Goal: Task Accomplishment & Management: Manage account settings

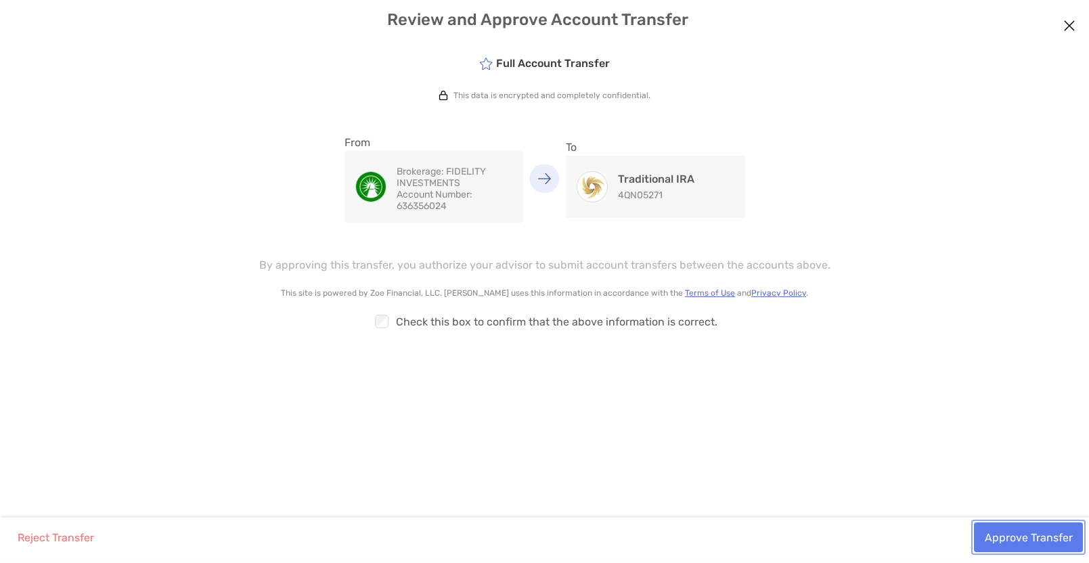
click at [1006, 543] on button "Approve Transfer" at bounding box center [1028, 537] width 109 height 30
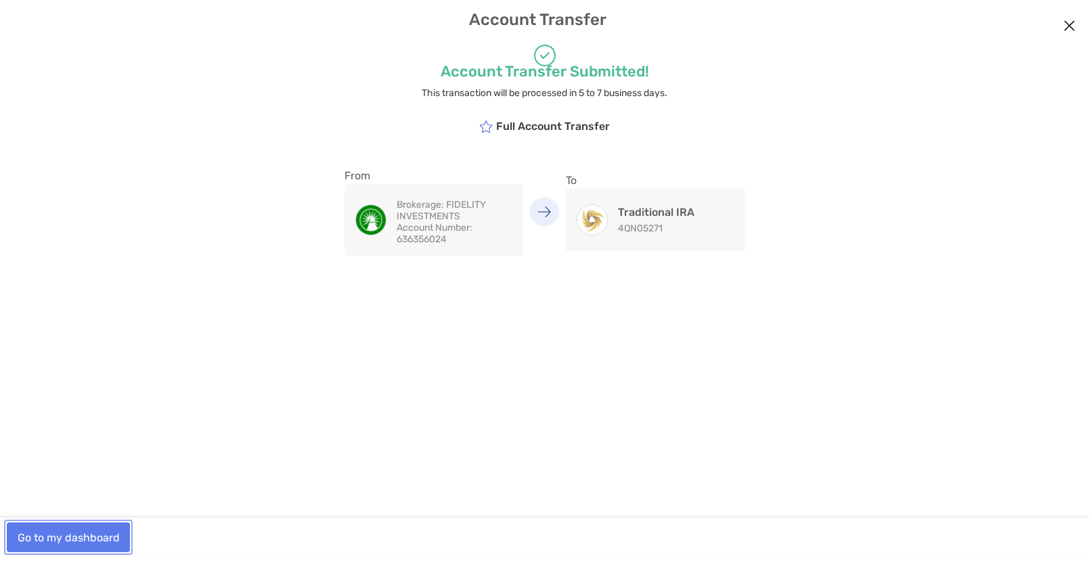
click at [56, 538] on button "Go to my dashboard" at bounding box center [68, 537] width 123 height 30
click at [70, 541] on button "Go to my dashboard" at bounding box center [68, 537] width 123 height 30
click at [66, 535] on button "Go to my dashboard" at bounding box center [68, 537] width 123 height 30
drag, startPoint x: 551, startPoint y: 210, endPoint x: 664, endPoint y: 212, distance: 113.0
click at [552, 210] on figure "modal" at bounding box center [545, 211] width 30 height 29
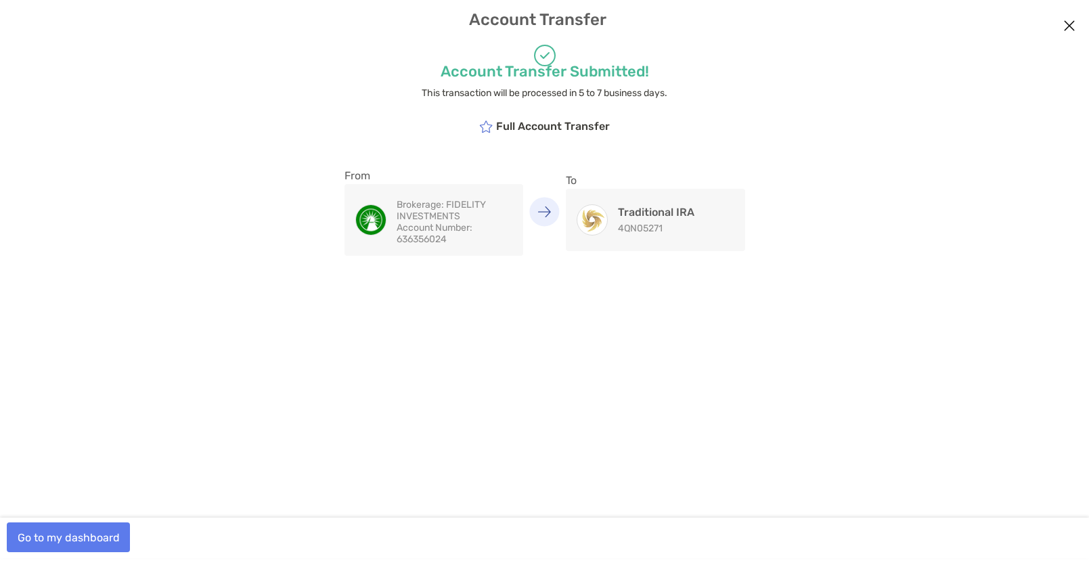
click at [667, 215] on h4 "Traditional IRA" at bounding box center [656, 212] width 76 height 13
click at [490, 125] on icon "modal" at bounding box center [486, 126] width 14 height 12
drag, startPoint x: 540, startPoint y: 68, endPoint x: 562, endPoint y: 66, distance: 21.8
click at [541, 68] on h4 "Account Transfer Submitted!" at bounding box center [544, 71] width 683 height 18
drag, startPoint x: 1074, startPoint y: 20, endPoint x: 1050, endPoint y: 58, distance: 45.1
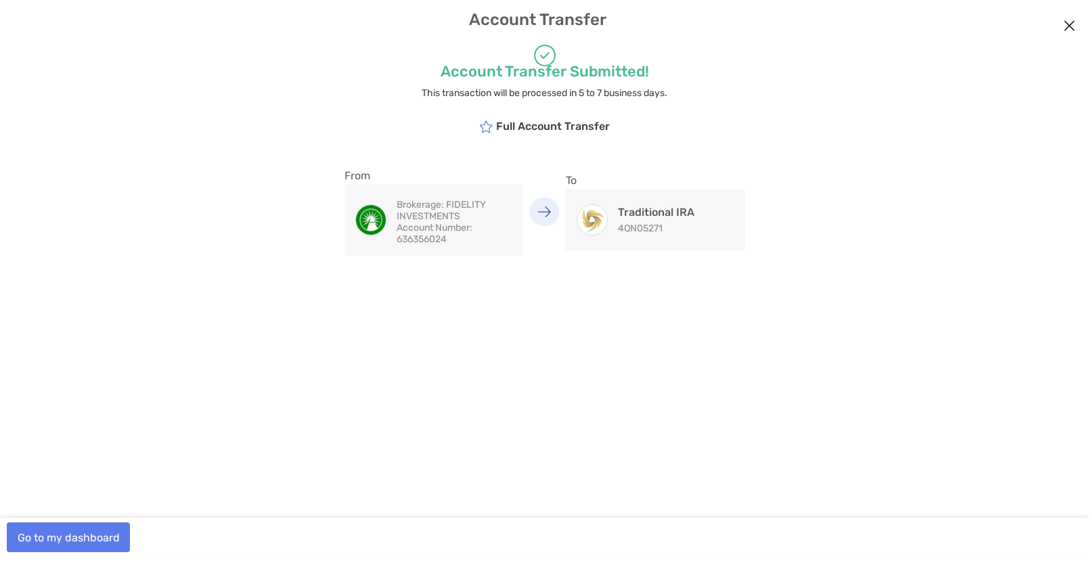
click at [1074, 22] on icon "Close modal" at bounding box center [1069, 26] width 12 height 16
click at [64, 529] on button "Go to my dashboard" at bounding box center [68, 537] width 123 height 30
click at [50, 535] on button "Go to my dashboard" at bounding box center [68, 537] width 123 height 30
drag, startPoint x: 50, startPoint y: 535, endPoint x: 489, endPoint y: 470, distance: 443.3
click at [481, 476] on div "Account Transfer Submitted! This transaction will be processed in 5 to 7 busine…" at bounding box center [544, 280] width 1089 height 475
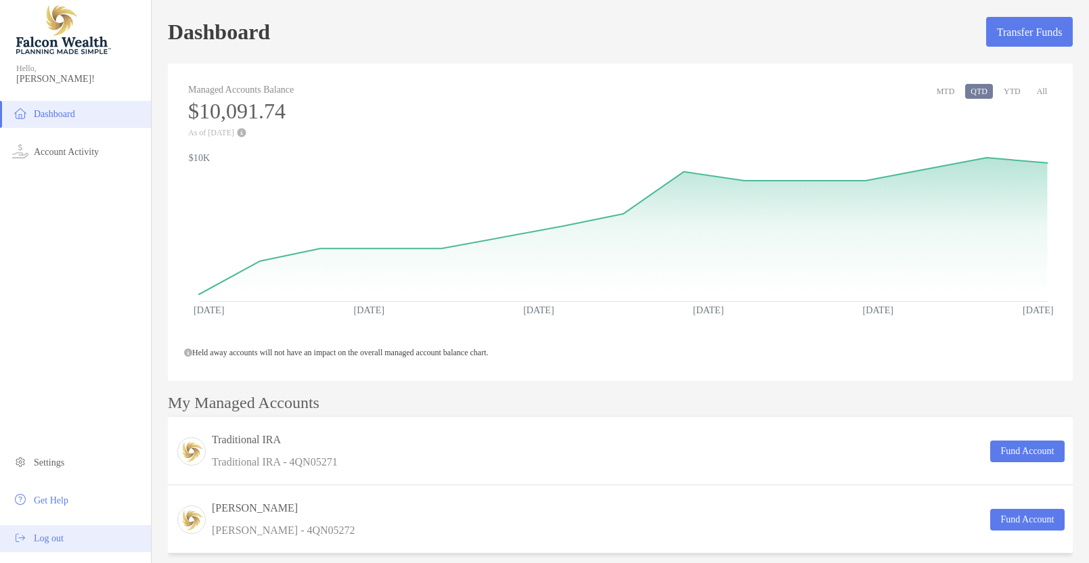
click at [51, 538] on span "Log out" at bounding box center [49, 538] width 30 height 10
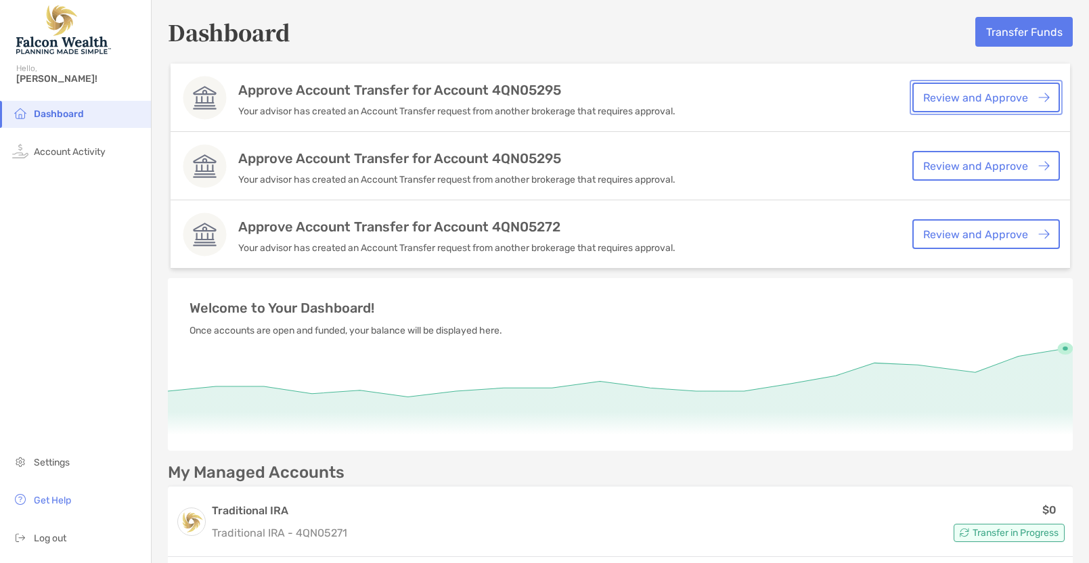
click at [968, 95] on link "Review and Approve" at bounding box center [986, 98] width 148 height 30
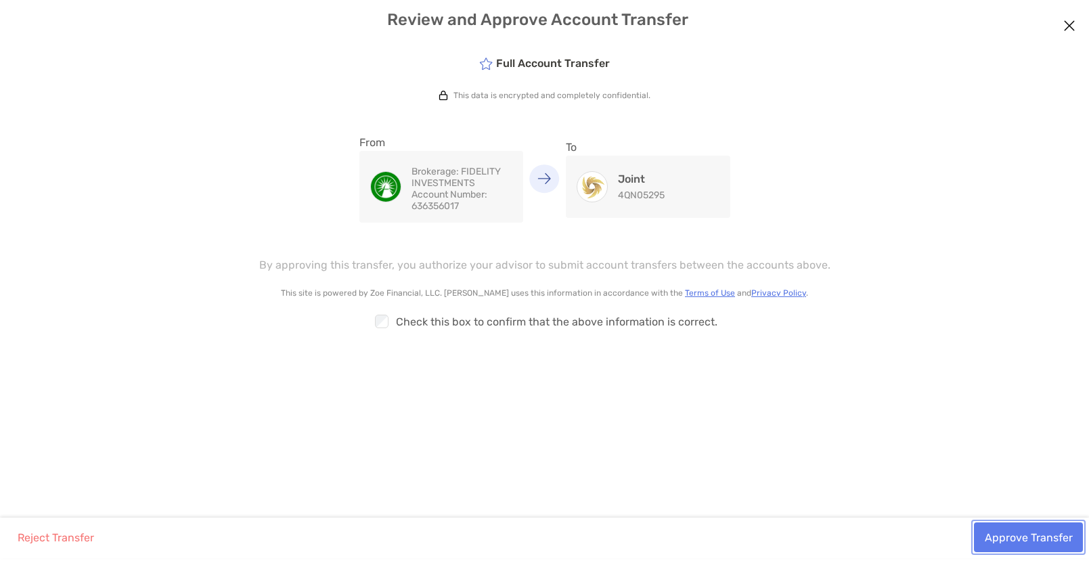
click at [988, 533] on button "Approve Transfer" at bounding box center [1028, 537] width 109 height 30
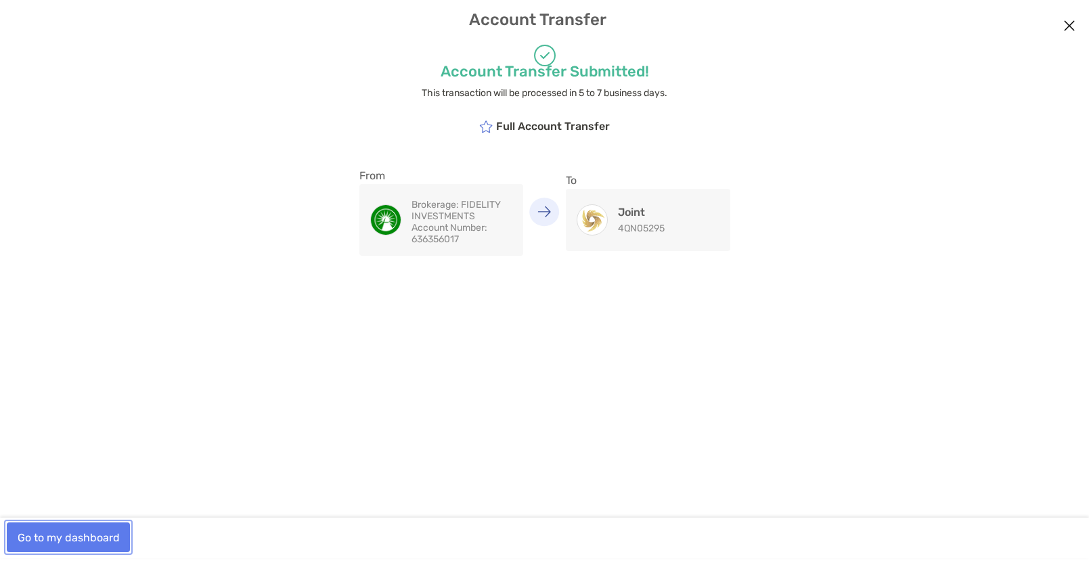
click at [88, 539] on button "Go to my dashboard" at bounding box center [68, 537] width 123 height 30
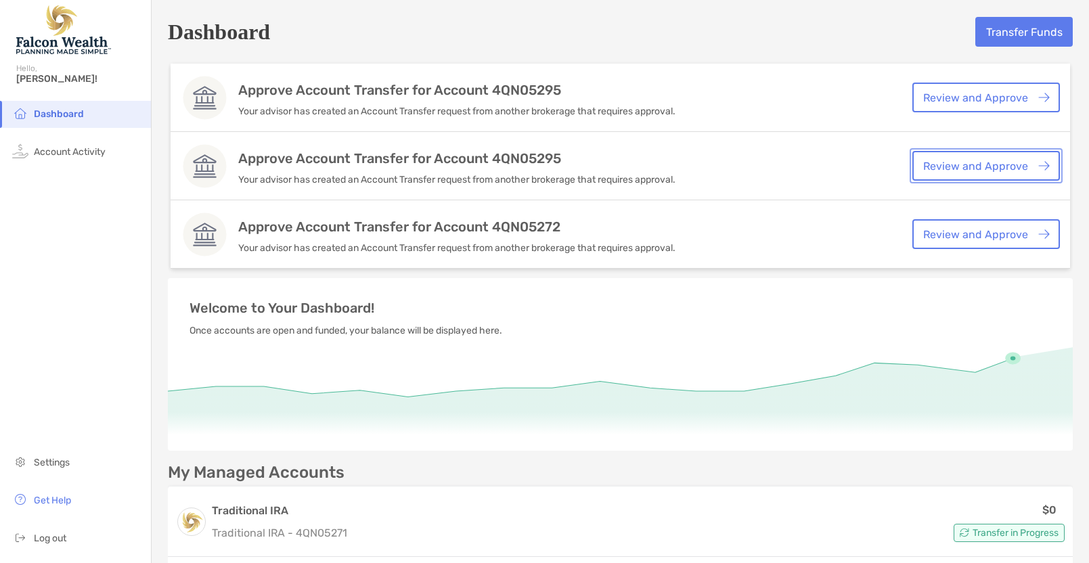
click at [1004, 169] on link "Review and Approve" at bounding box center [986, 166] width 148 height 30
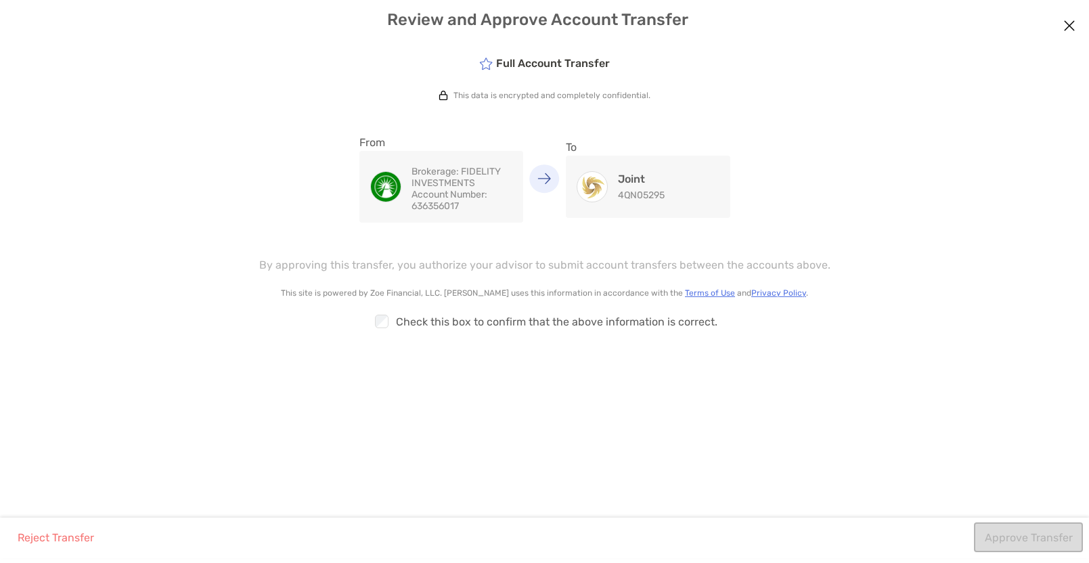
click at [1064, 22] on icon "Close modal" at bounding box center [1069, 26] width 12 height 16
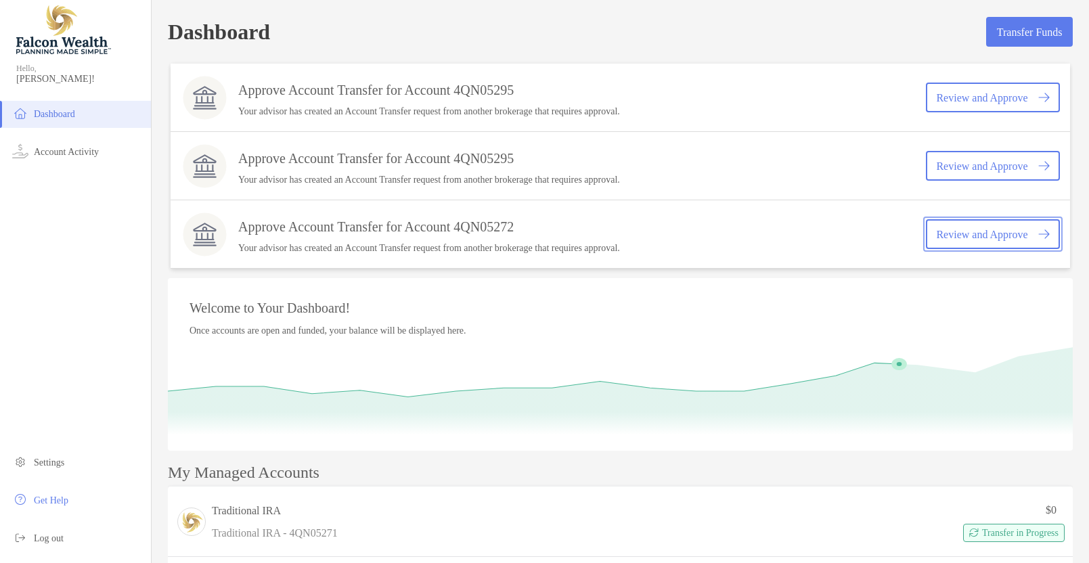
click at [959, 229] on link "Review and Approve" at bounding box center [993, 234] width 134 height 30
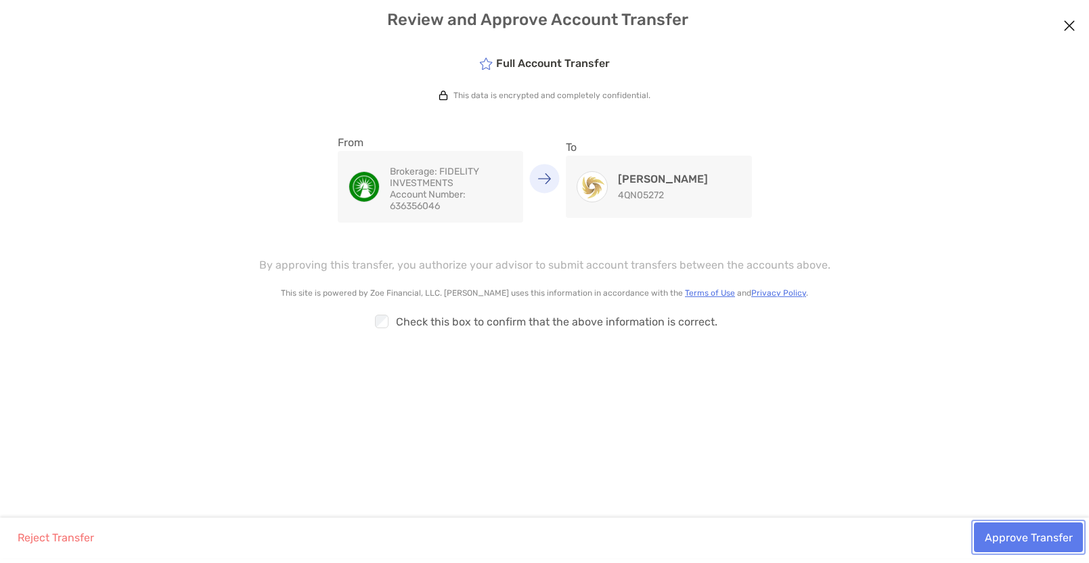
click at [1013, 538] on button "Approve Transfer" at bounding box center [1028, 537] width 109 height 30
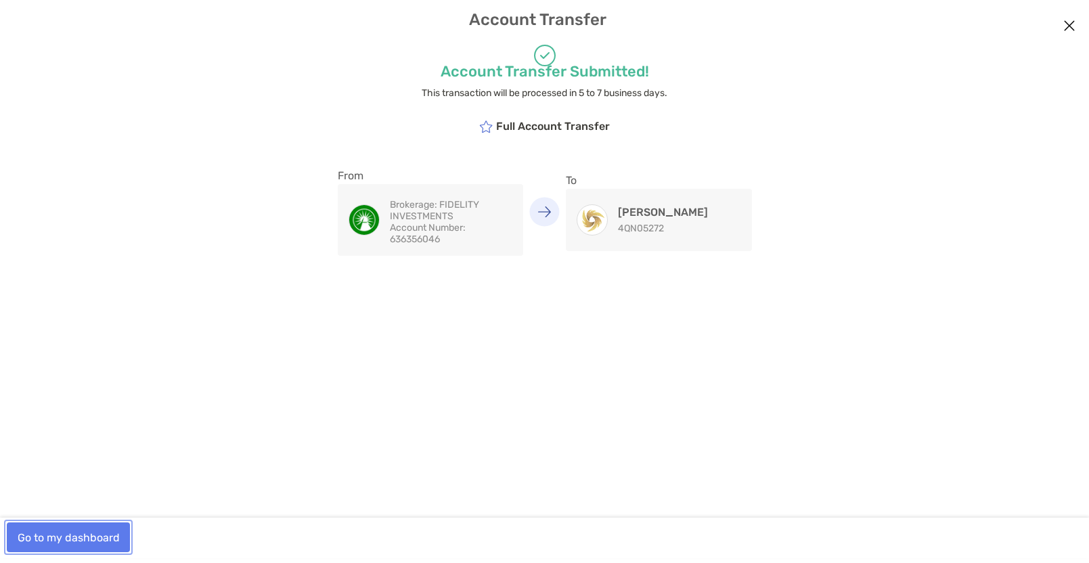
click at [60, 543] on button "Go to my dashboard" at bounding box center [68, 537] width 123 height 30
